Goal: Information Seeking & Learning: Learn about a topic

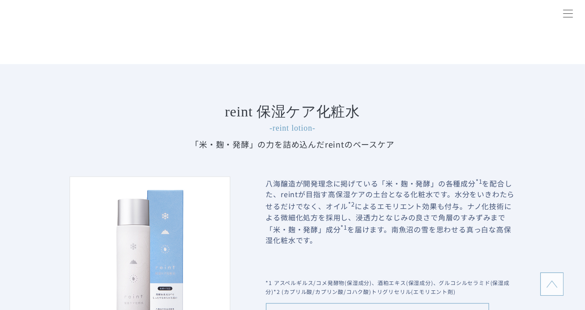
scroll to position [848, 0]
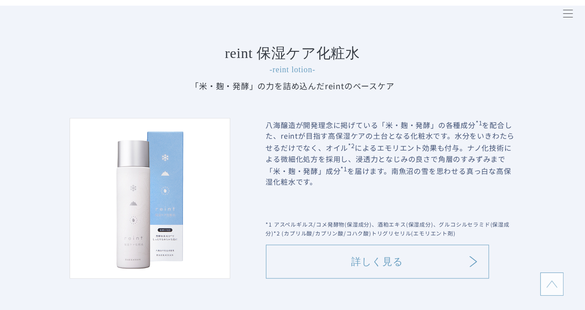
click at [388, 271] on link "詳しく見る" at bounding box center [377, 262] width 223 height 34
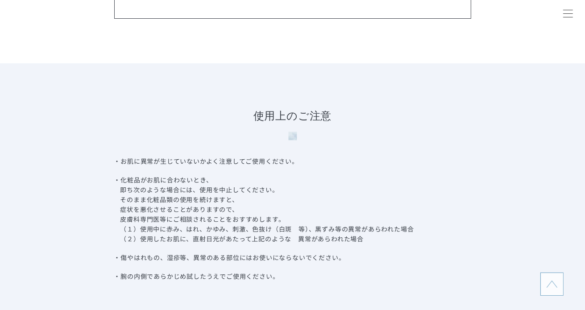
scroll to position [4775, 0]
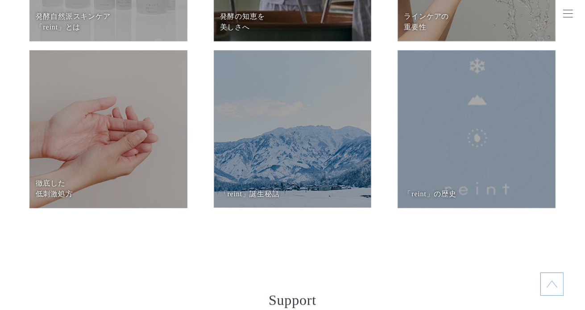
scroll to position [3793, 0]
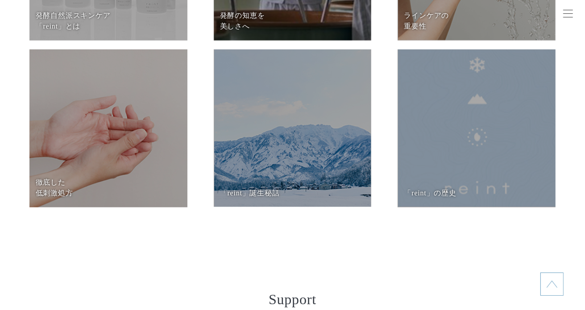
click at [131, 22] on dt "発酵自然派スキンケア 「reint」とは" at bounding box center [108, 20] width 145 height 21
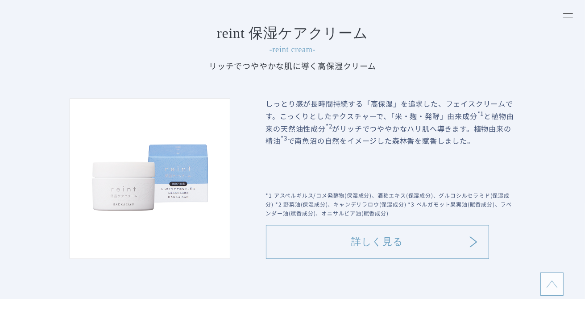
scroll to position [1560, 0]
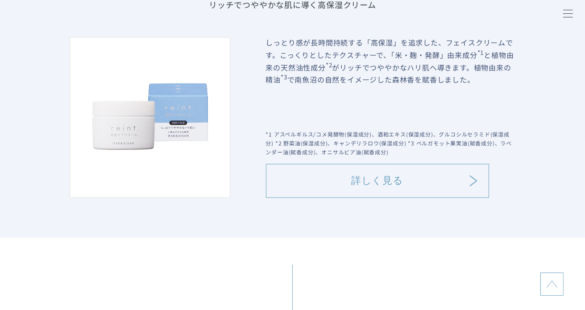
click at [400, 180] on link "詳しく見る" at bounding box center [377, 181] width 223 height 34
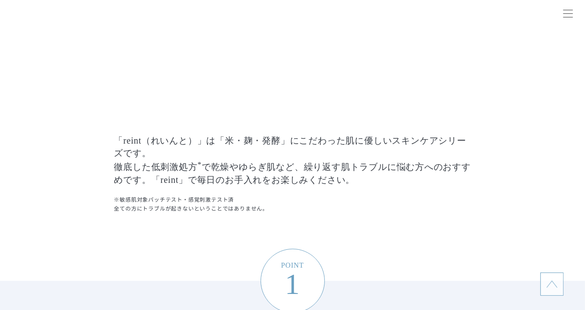
scroll to position [848, 0]
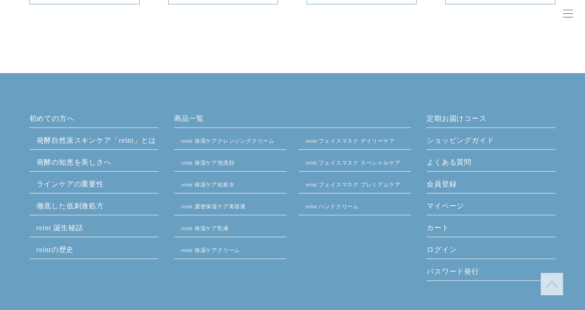
scroll to position [6566, 0]
